Goal: Transaction & Acquisition: Purchase product/service

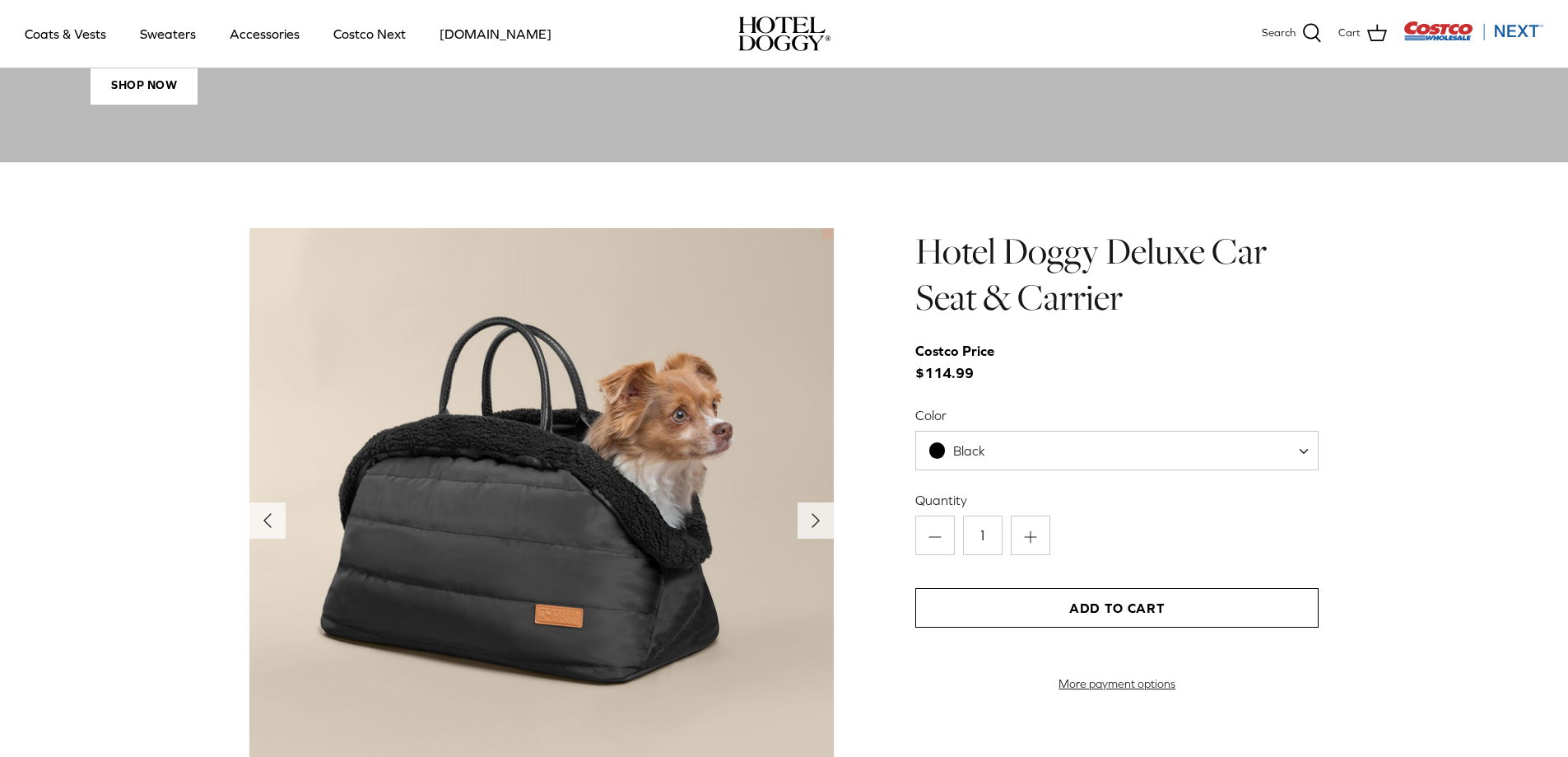
scroll to position [1729, 0]
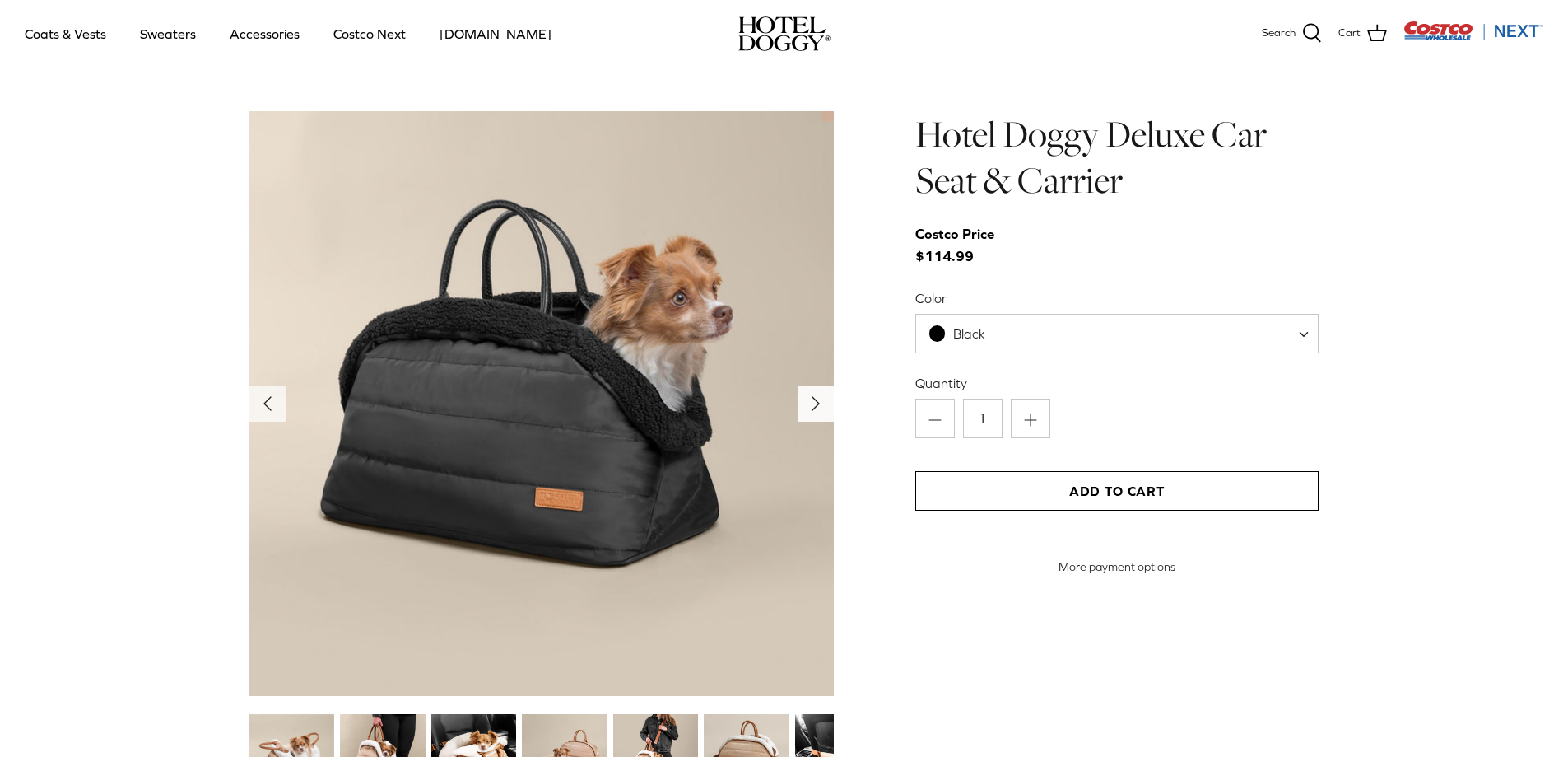
click at [830, 409] on button "Right" at bounding box center [815, 403] width 36 height 36
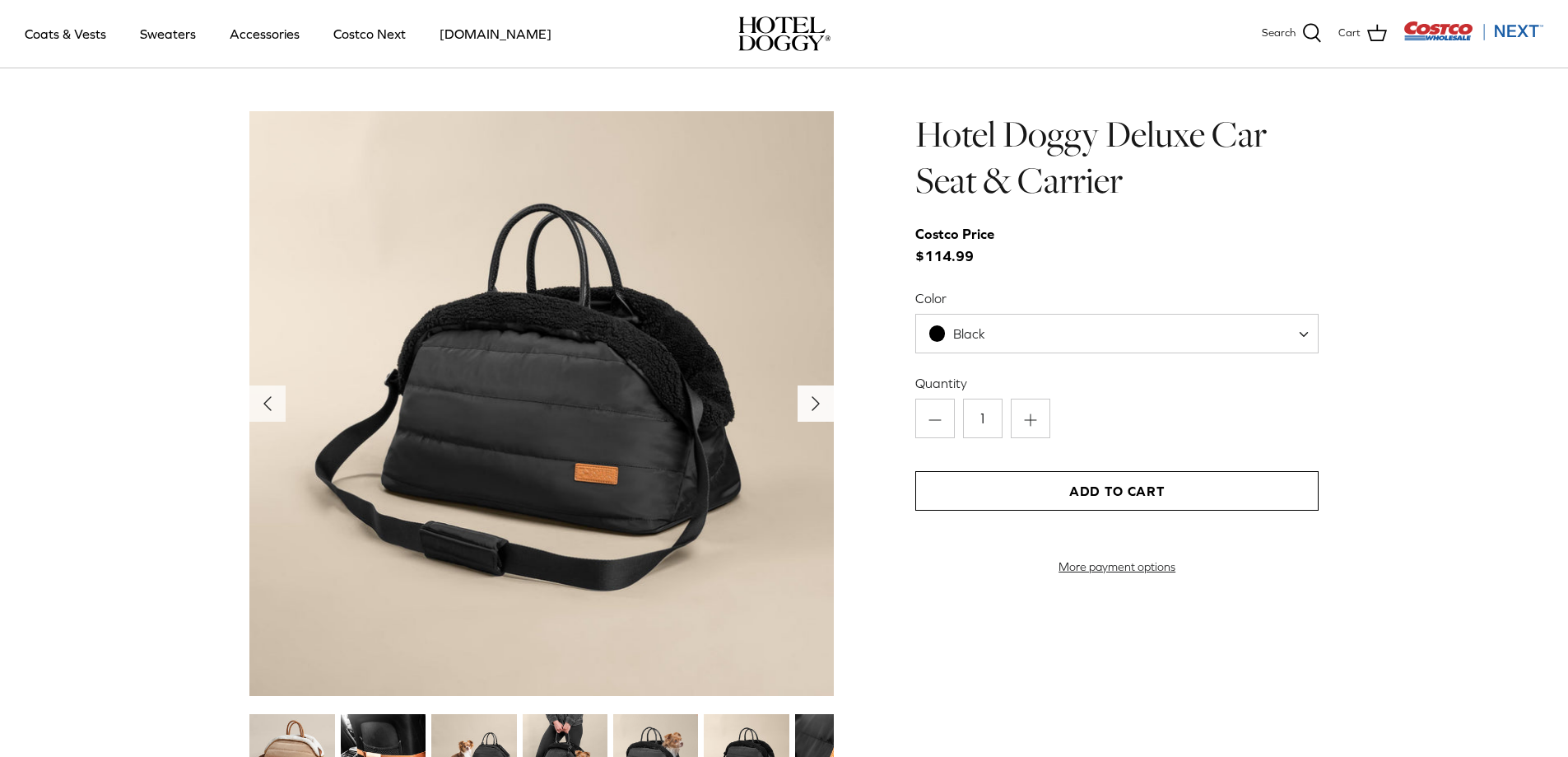
click at [830, 409] on button "Right" at bounding box center [815, 403] width 36 height 36
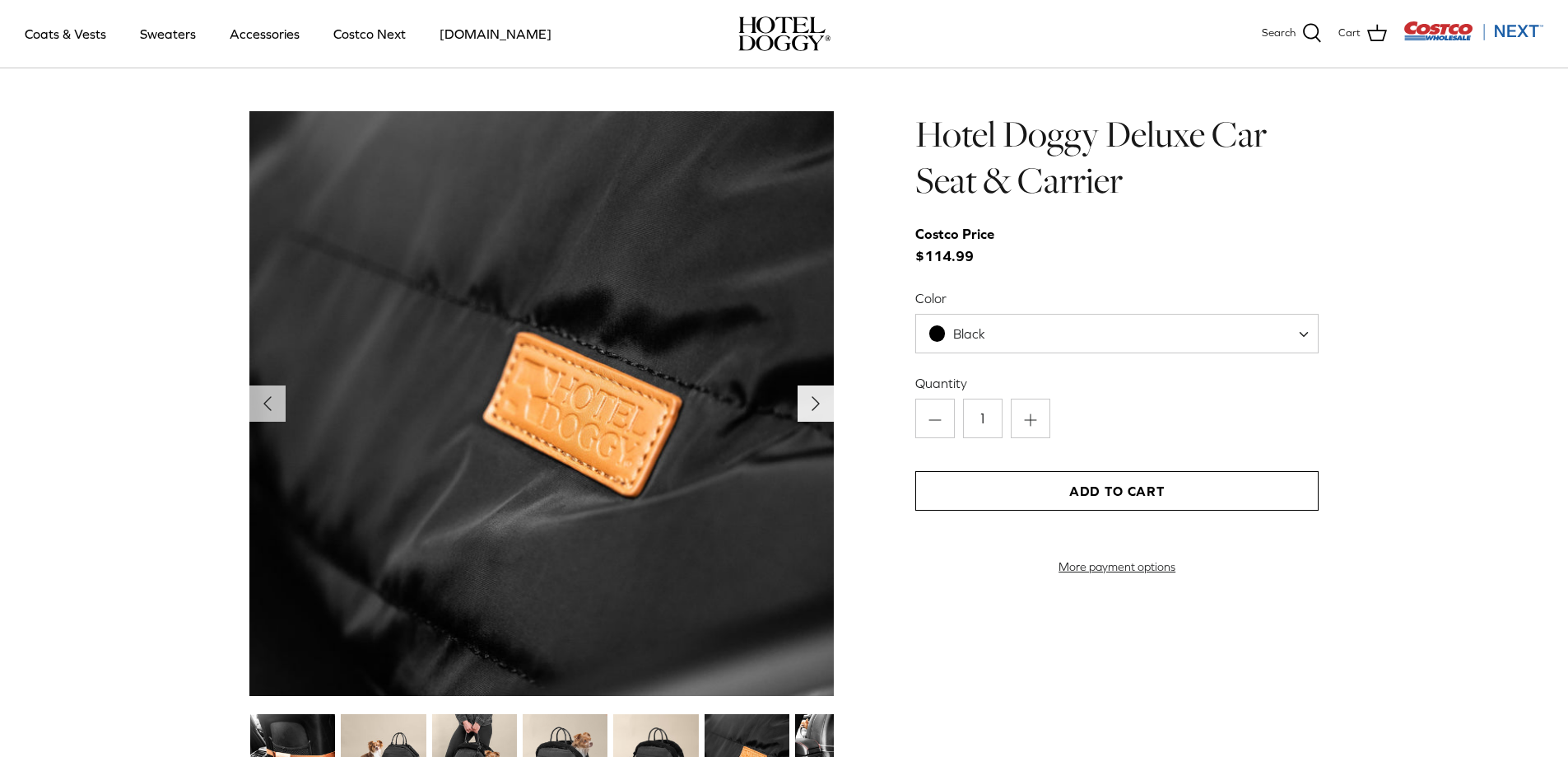
click at [830, 409] on button "Right" at bounding box center [815, 403] width 36 height 36
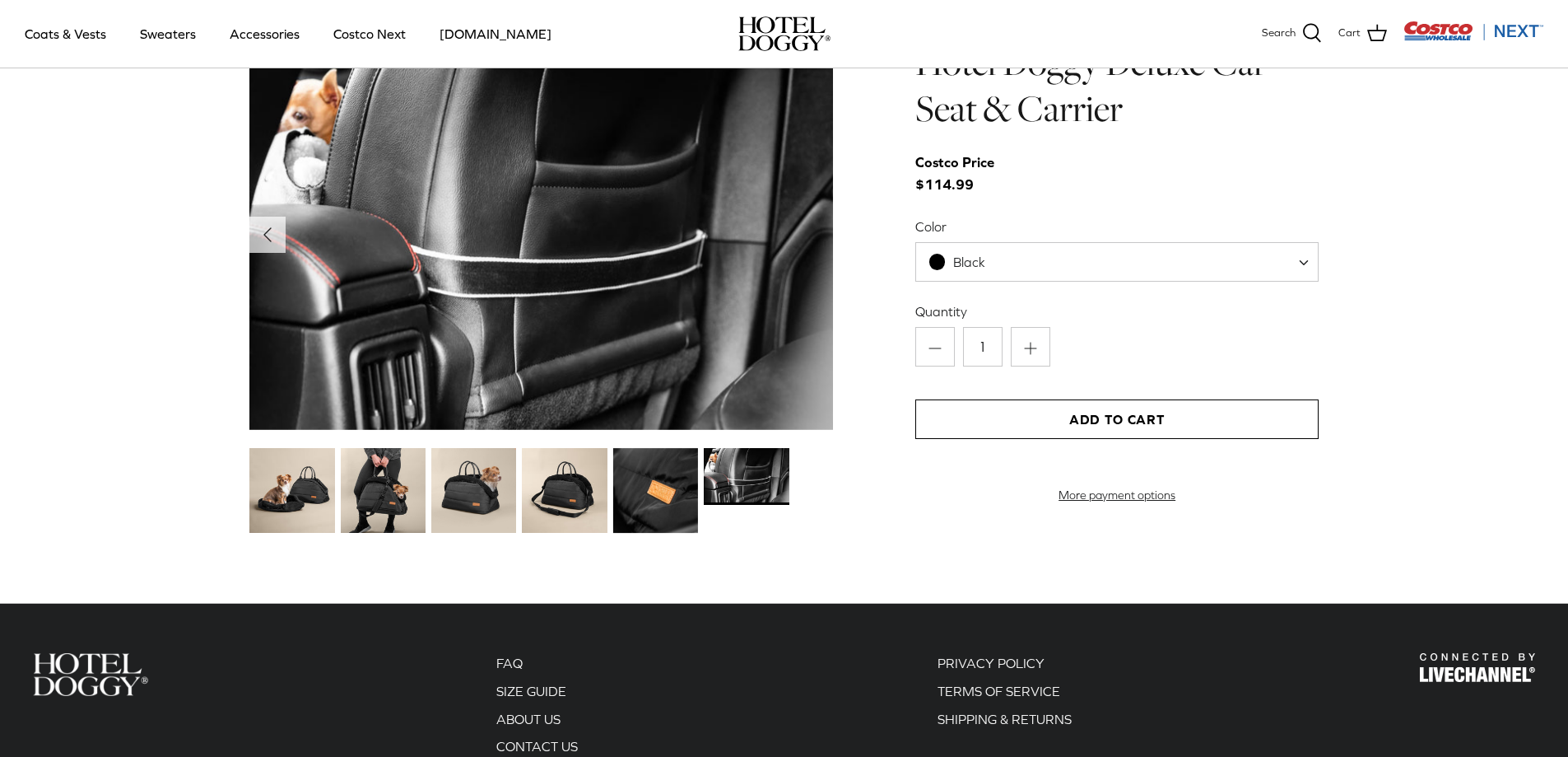
scroll to position [1749, 0]
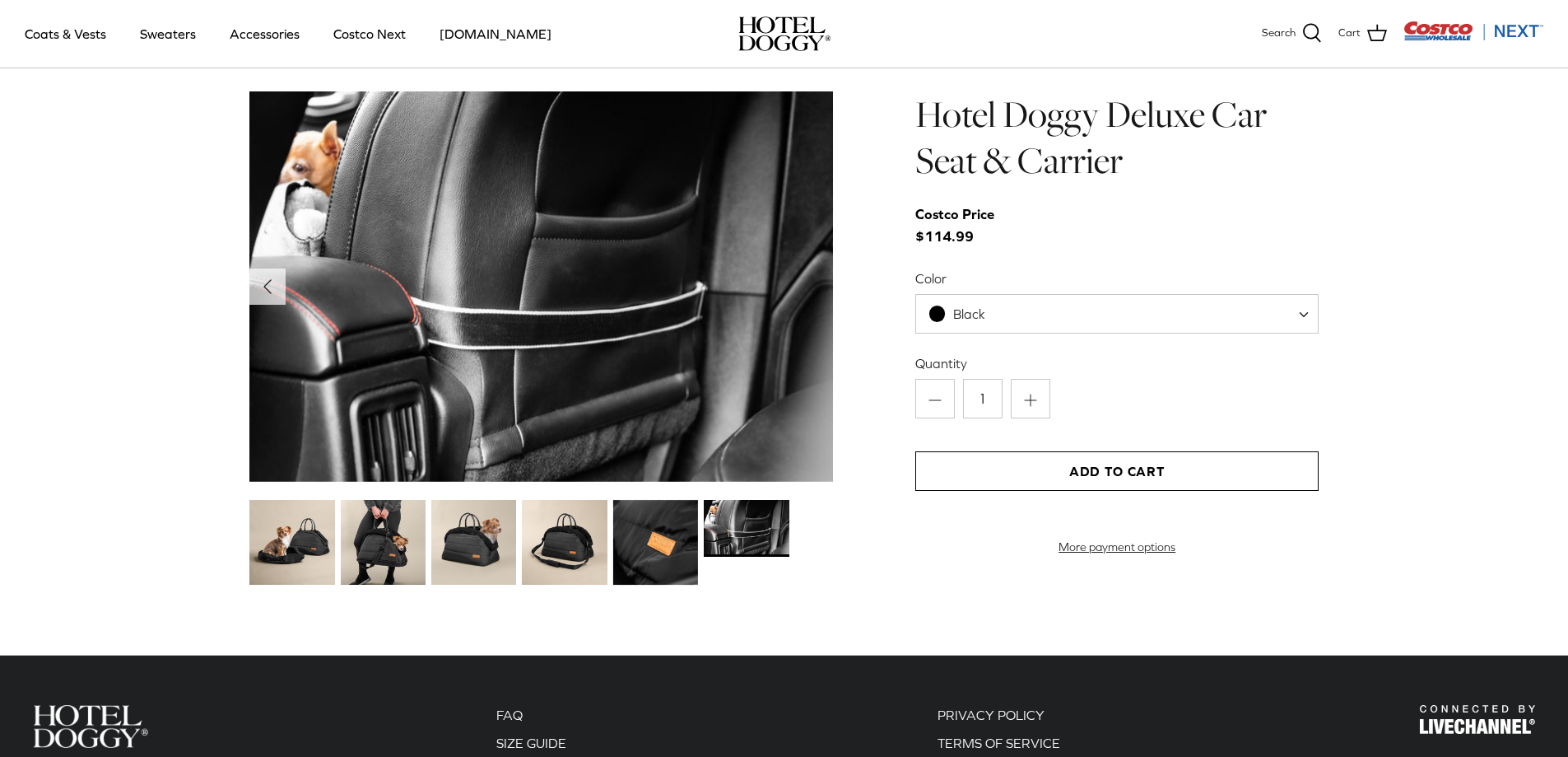
click at [296, 548] on img at bounding box center [292, 542] width 85 height 85
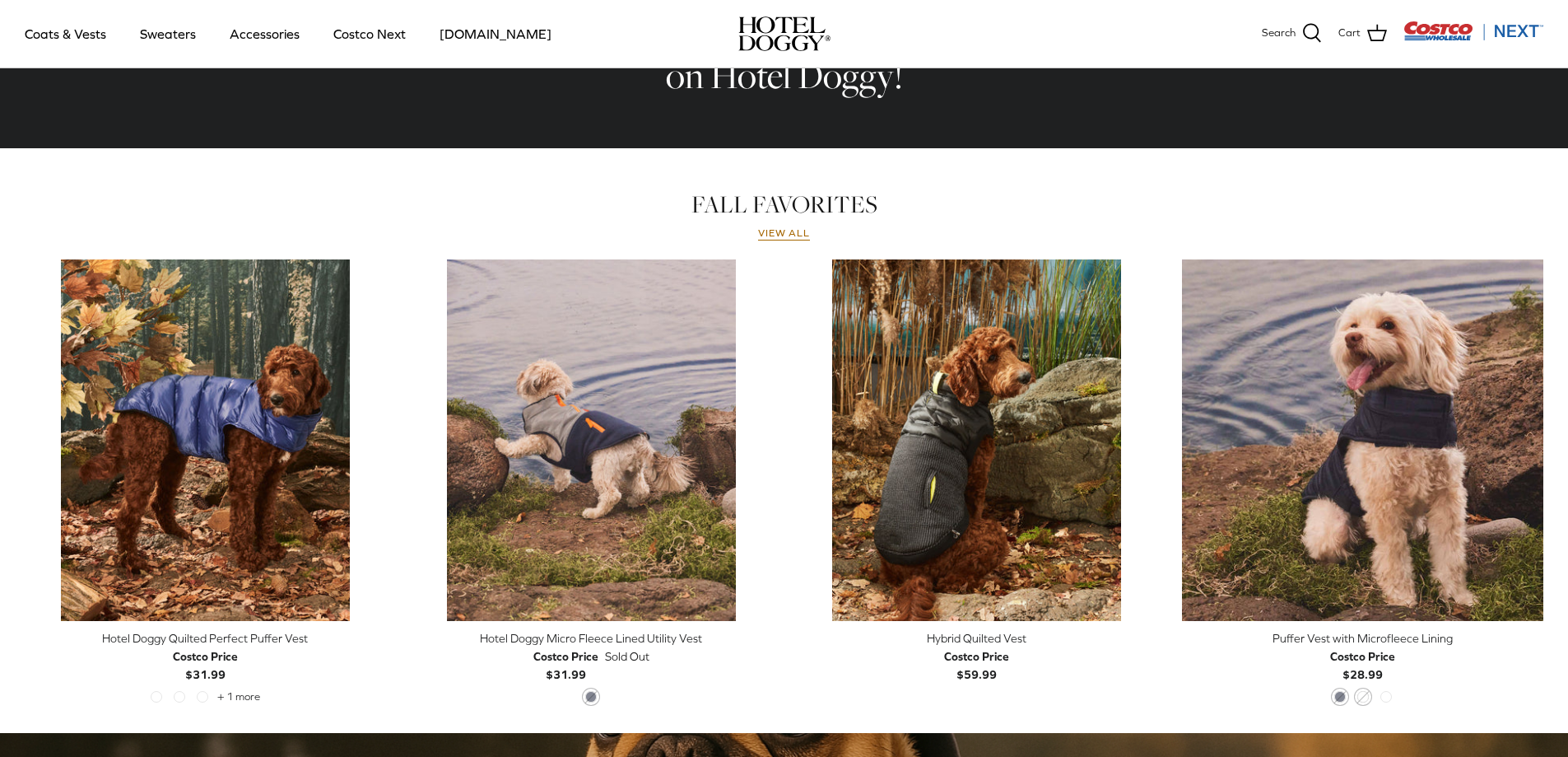
scroll to position [596, 0]
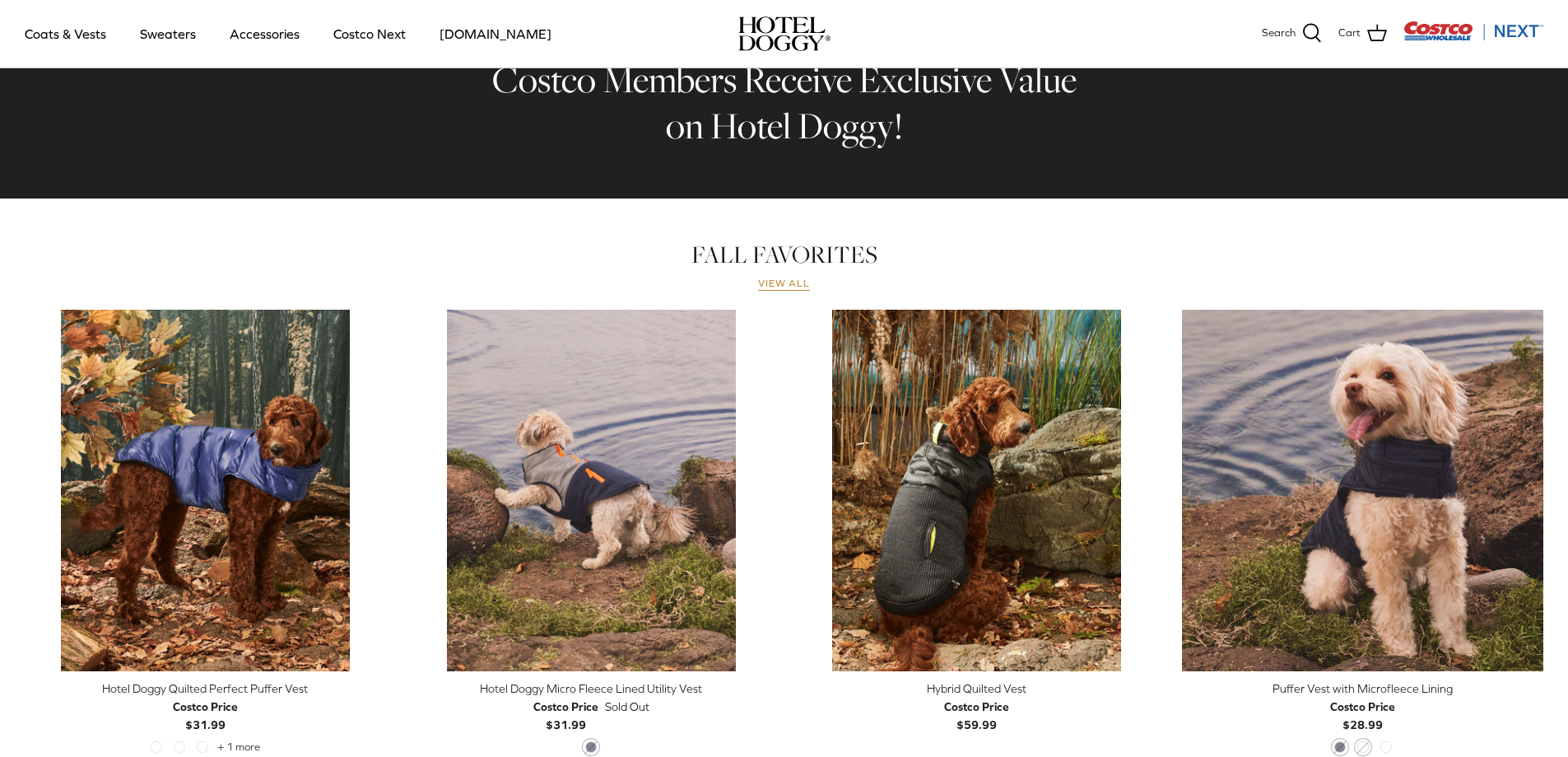
click at [778, 291] on link "View all" at bounding box center [784, 284] width 52 height 14
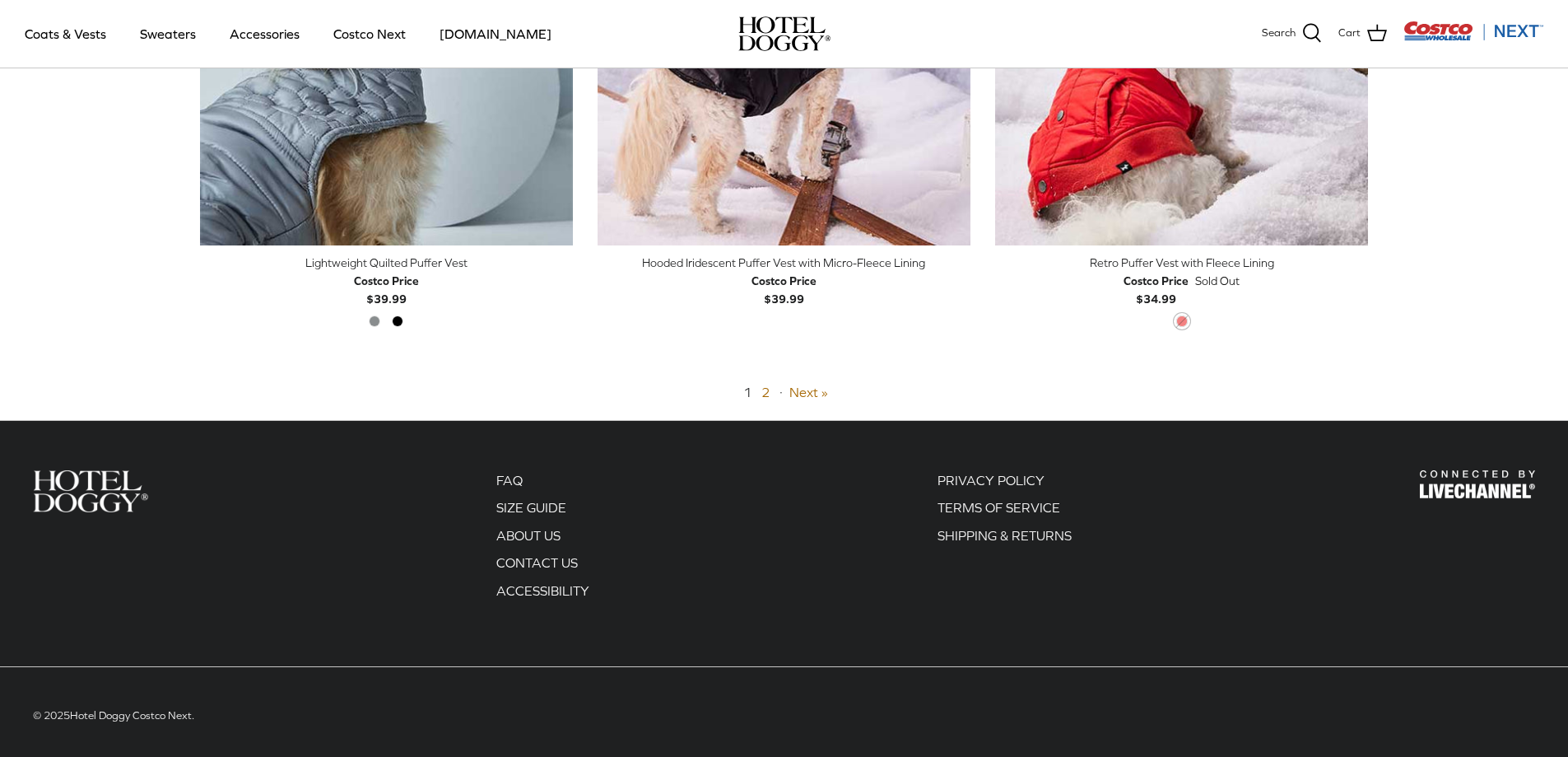
scroll to position [4158, 0]
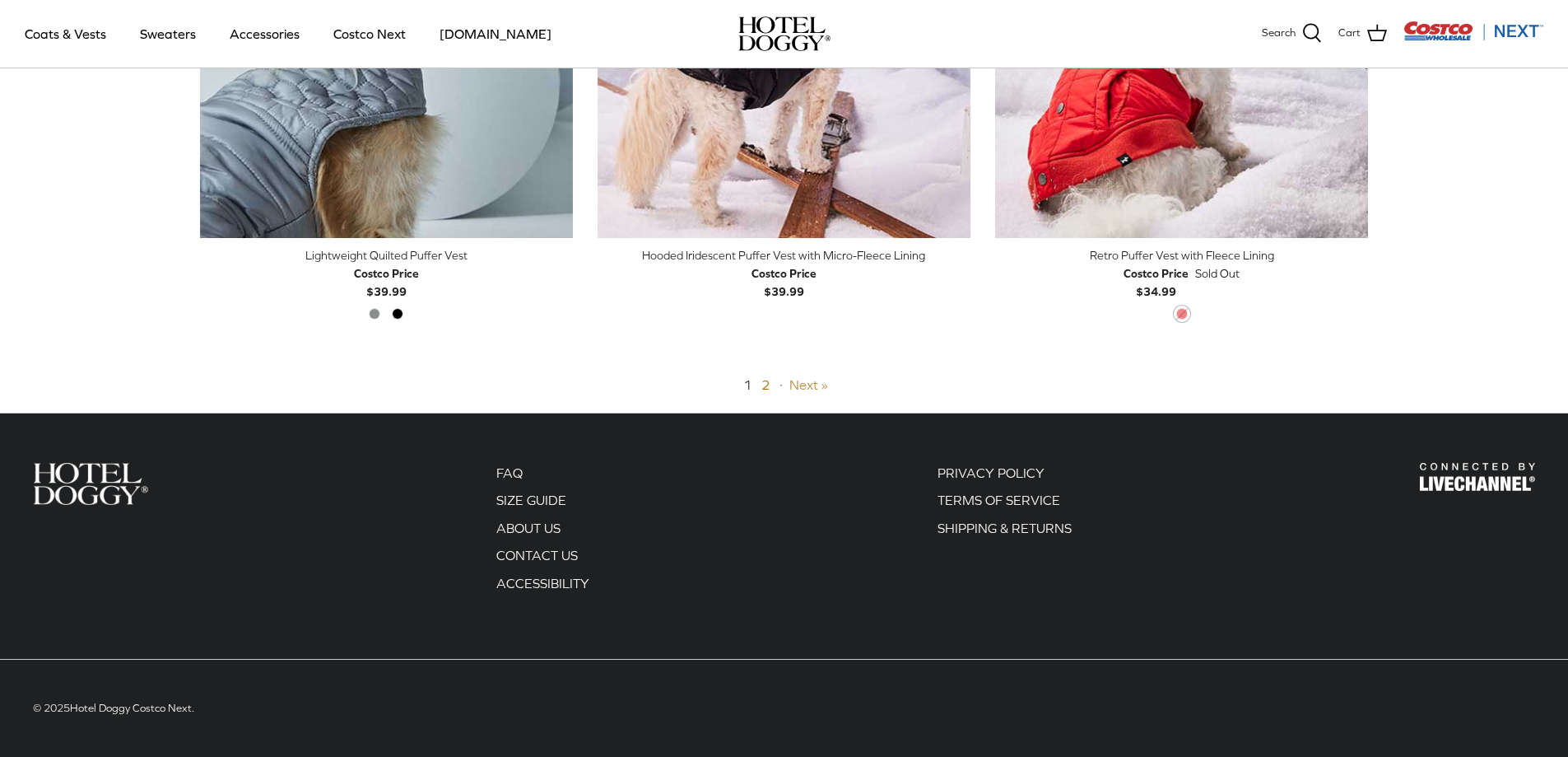
click at [814, 389] on link "Next »" at bounding box center [809, 385] width 39 height 15
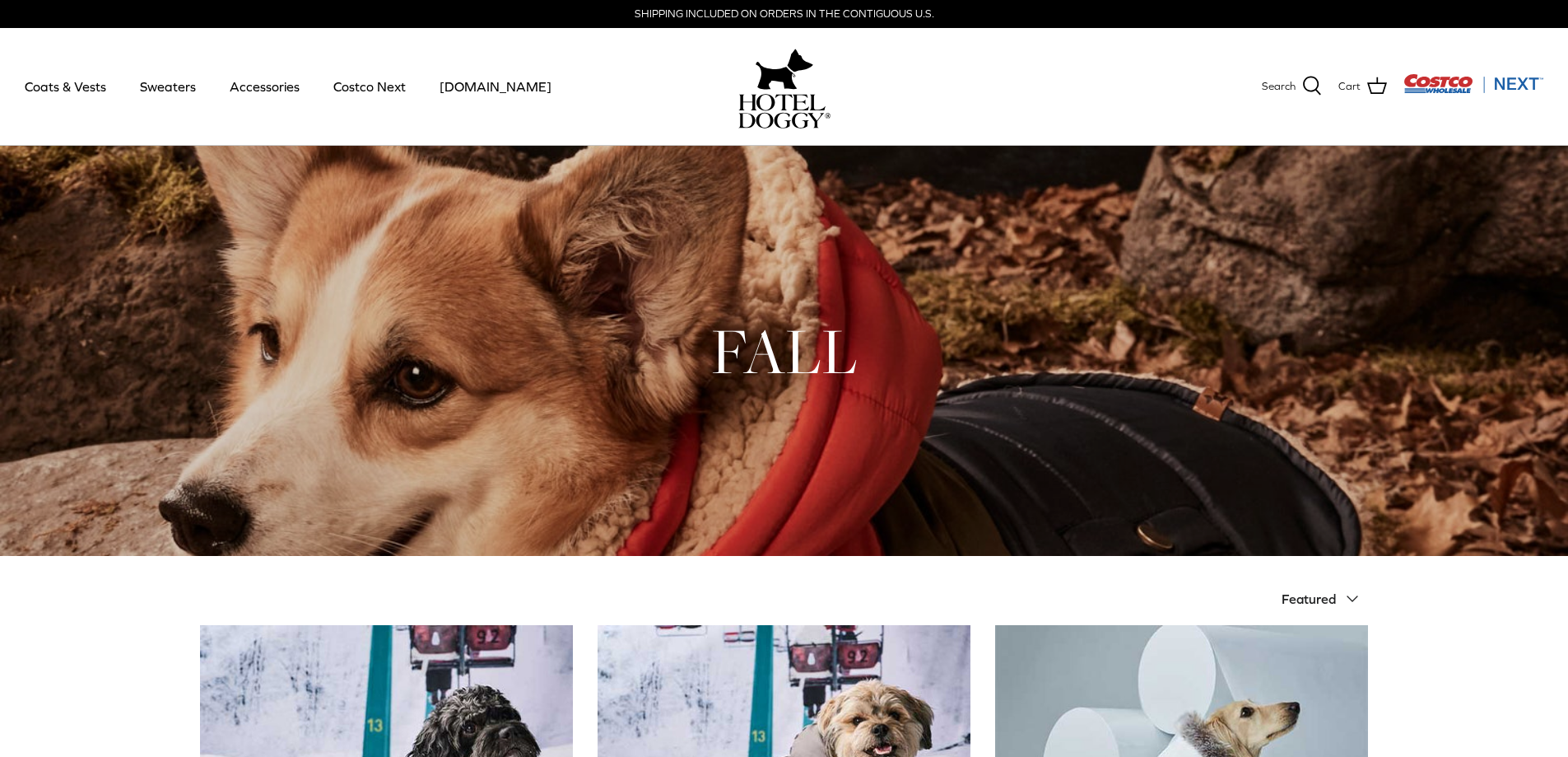
click at [1453, 76] on img "Costco Next" at bounding box center [1473, 84] width 140 height 20
